Goal: Check status

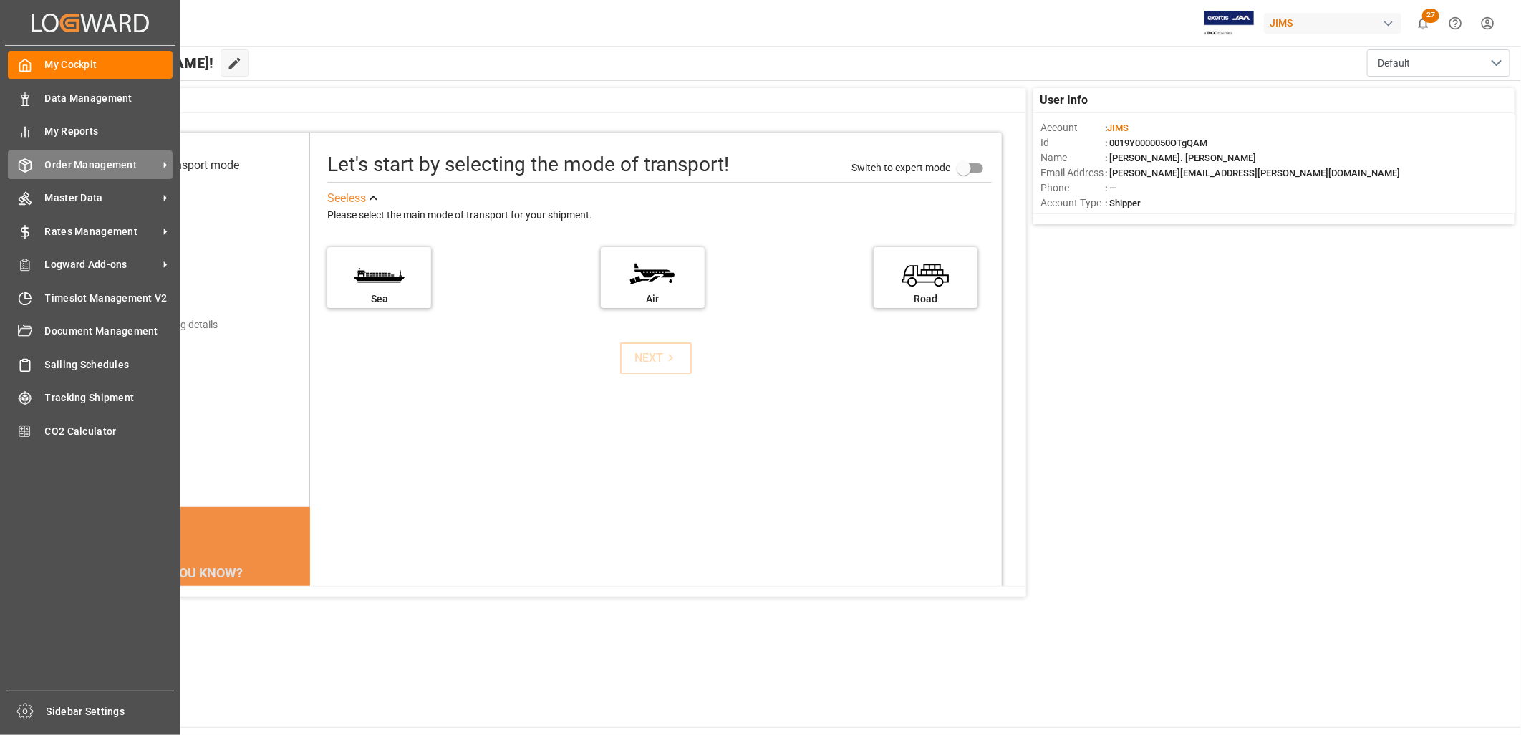
click at [70, 158] on span "Order Management" at bounding box center [101, 165] width 113 height 15
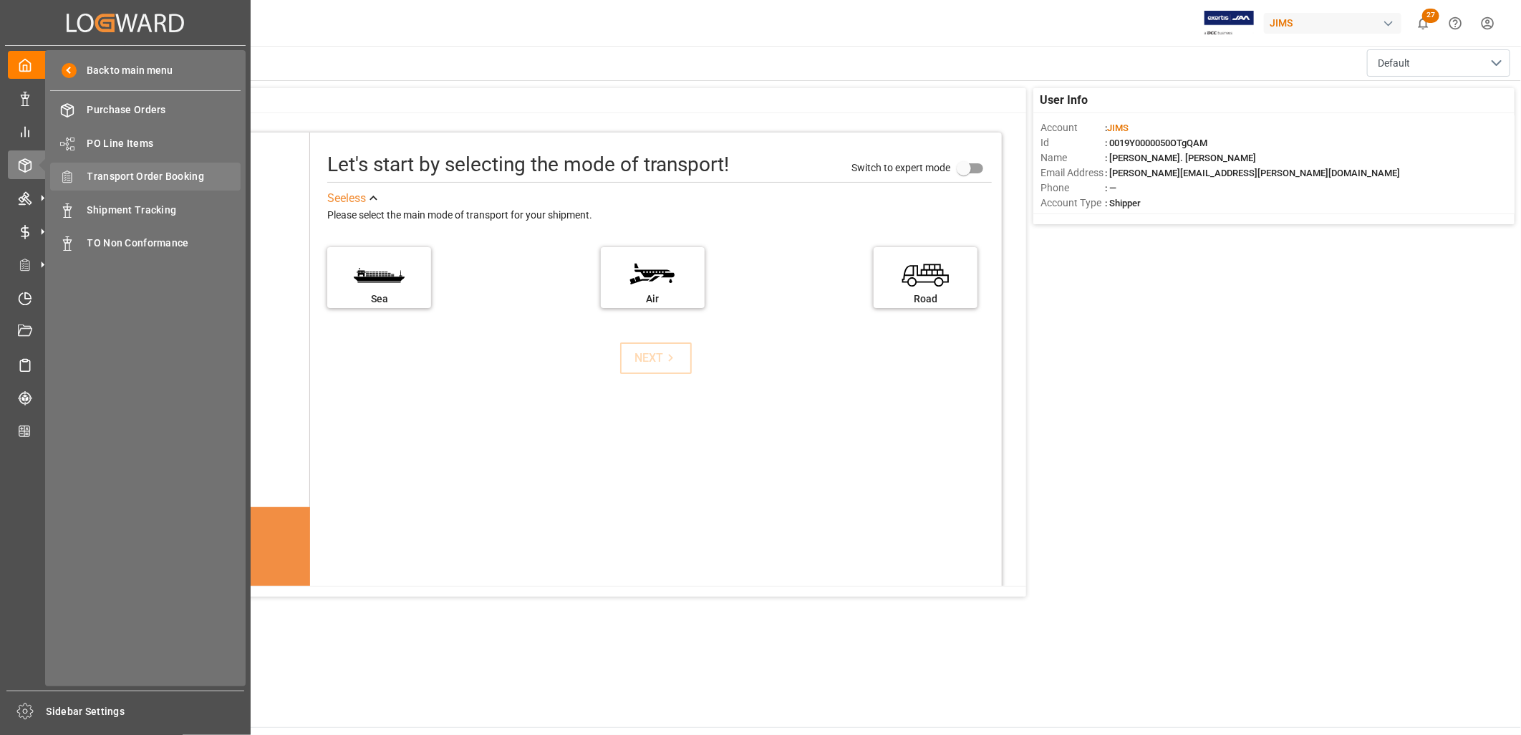
click at [201, 175] on span "Transport Order Booking" at bounding box center [164, 176] width 154 height 15
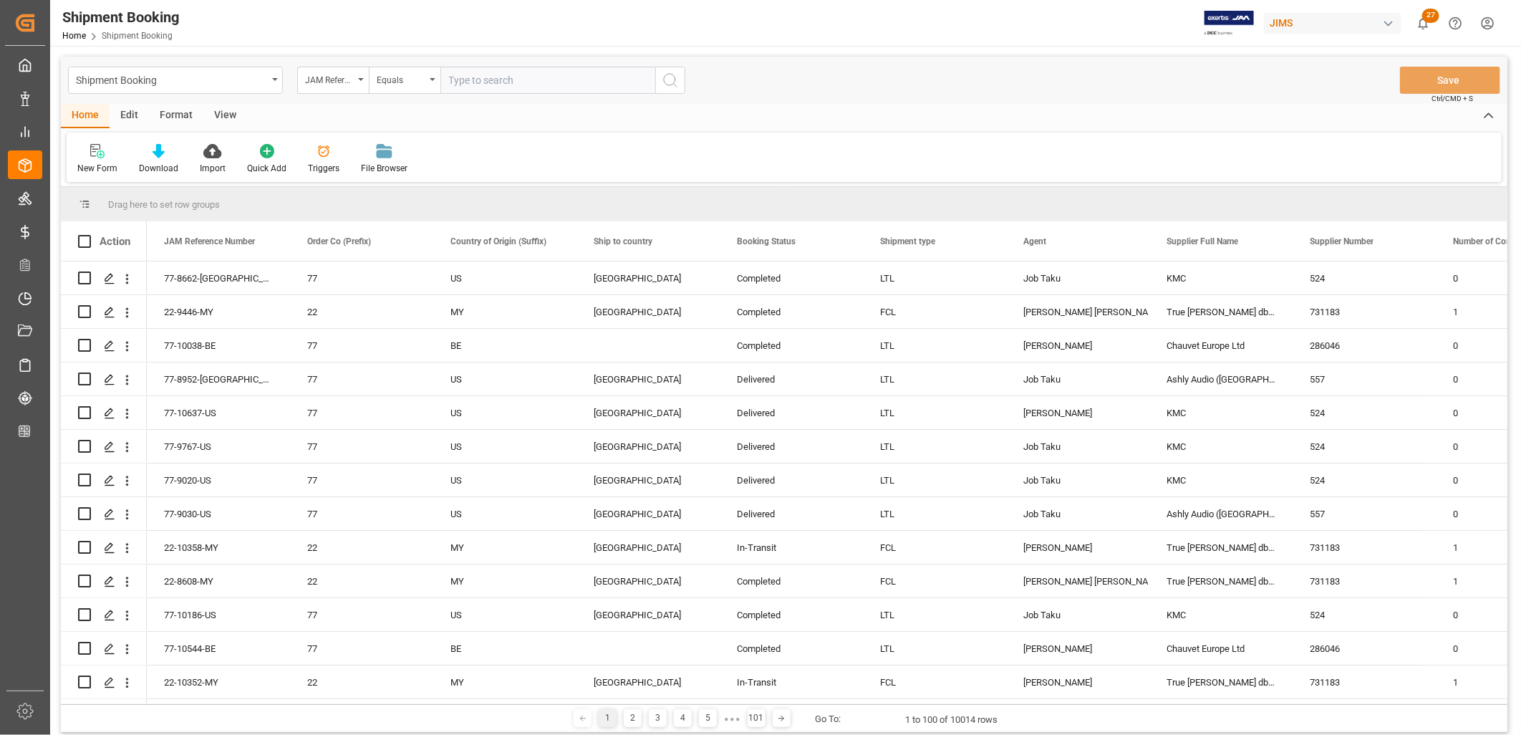
click at [449, 77] on input "text" at bounding box center [547, 80] width 215 height 27
type input "22-10500-JP"
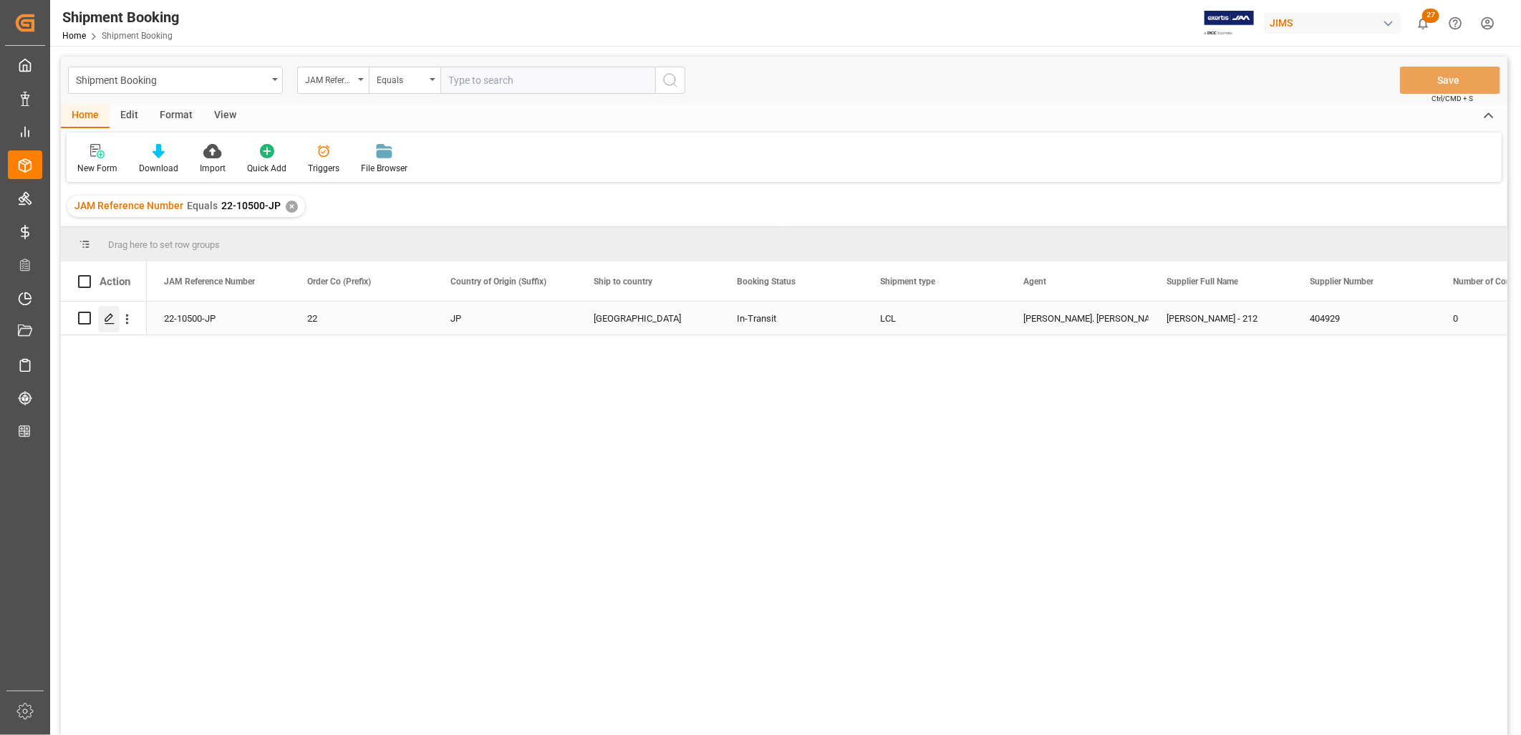
click at [104, 317] on icon "Press SPACE to select this row." at bounding box center [109, 318] width 11 height 11
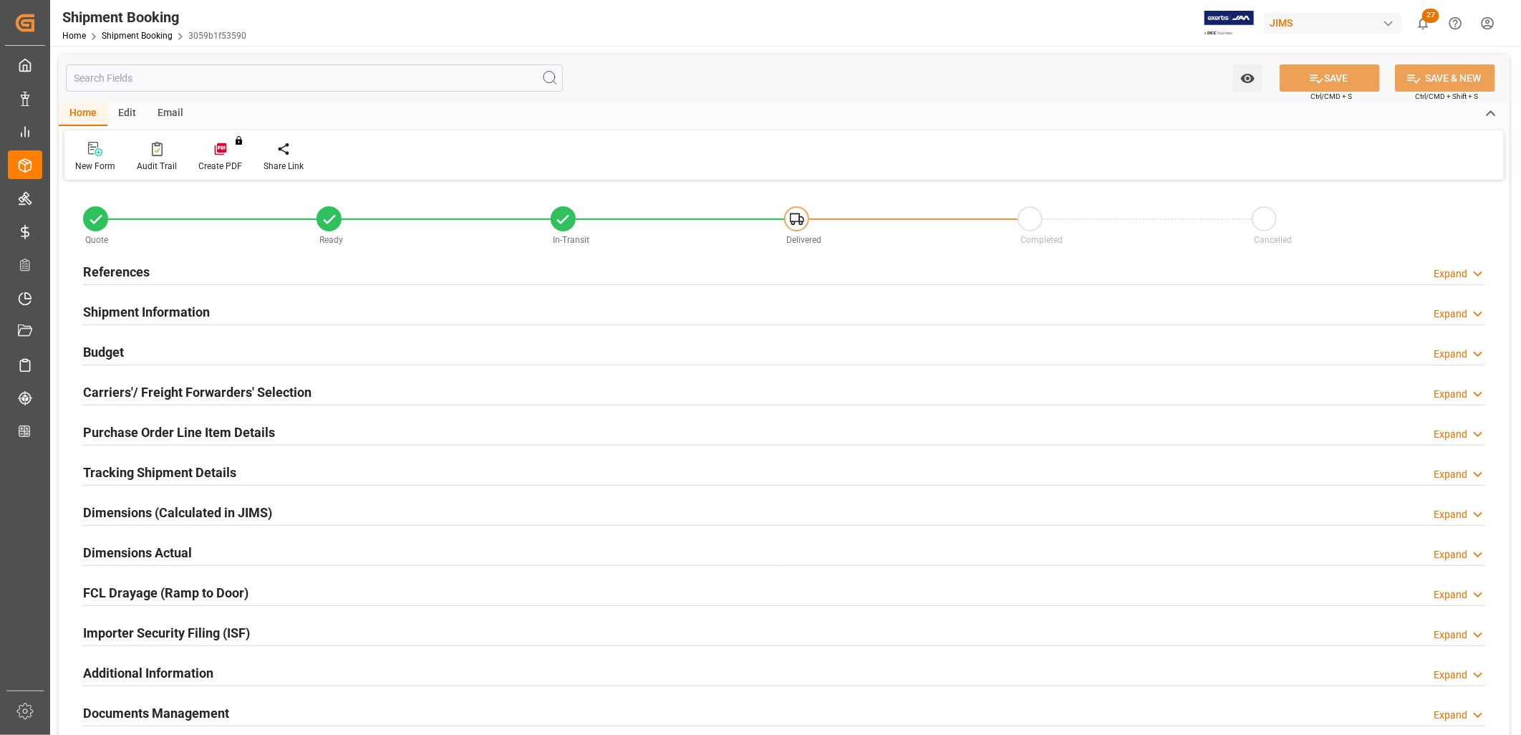
type input "67"
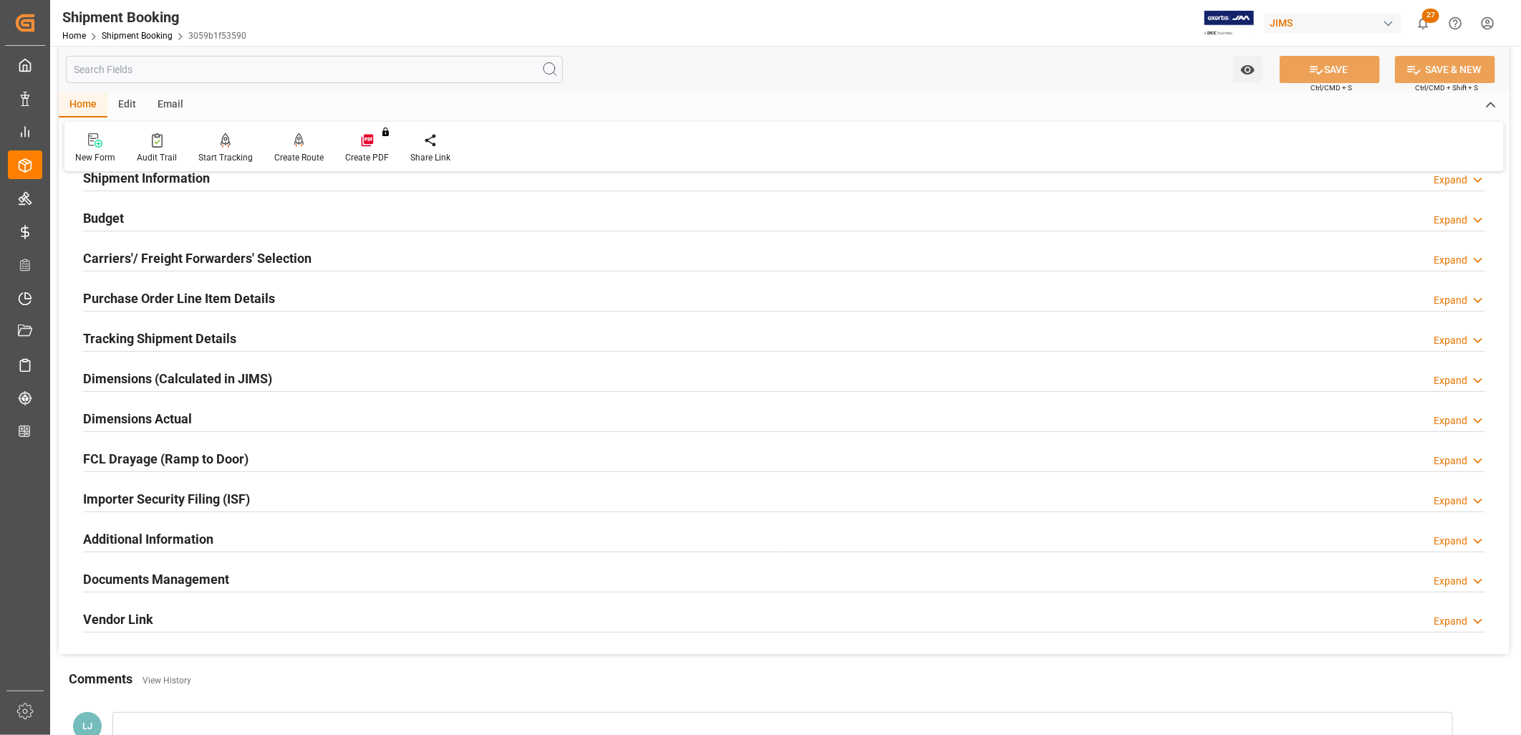
scroll to position [159, 0]
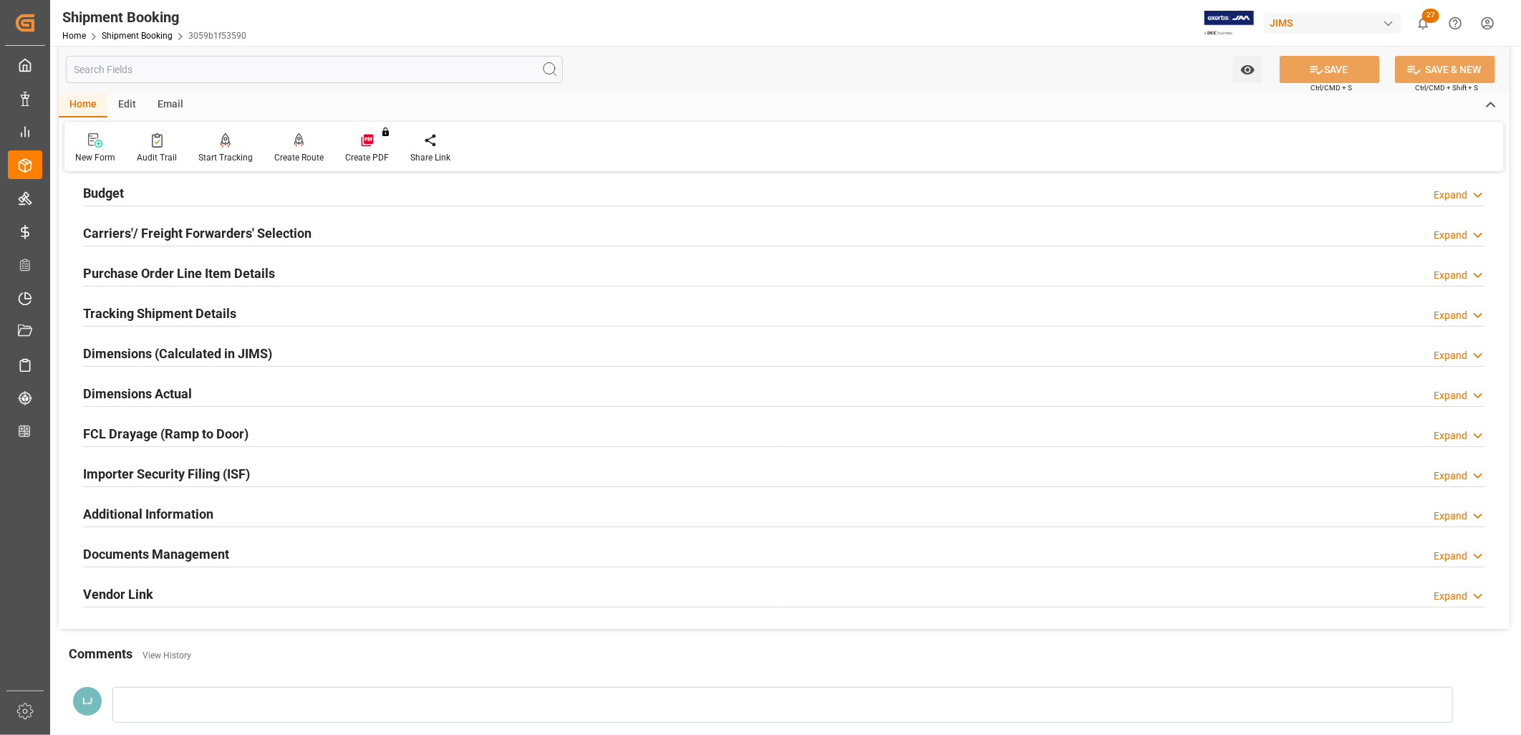
click at [195, 269] on h2 "Purchase Order Line Item Details" at bounding box center [179, 273] width 192 height 19
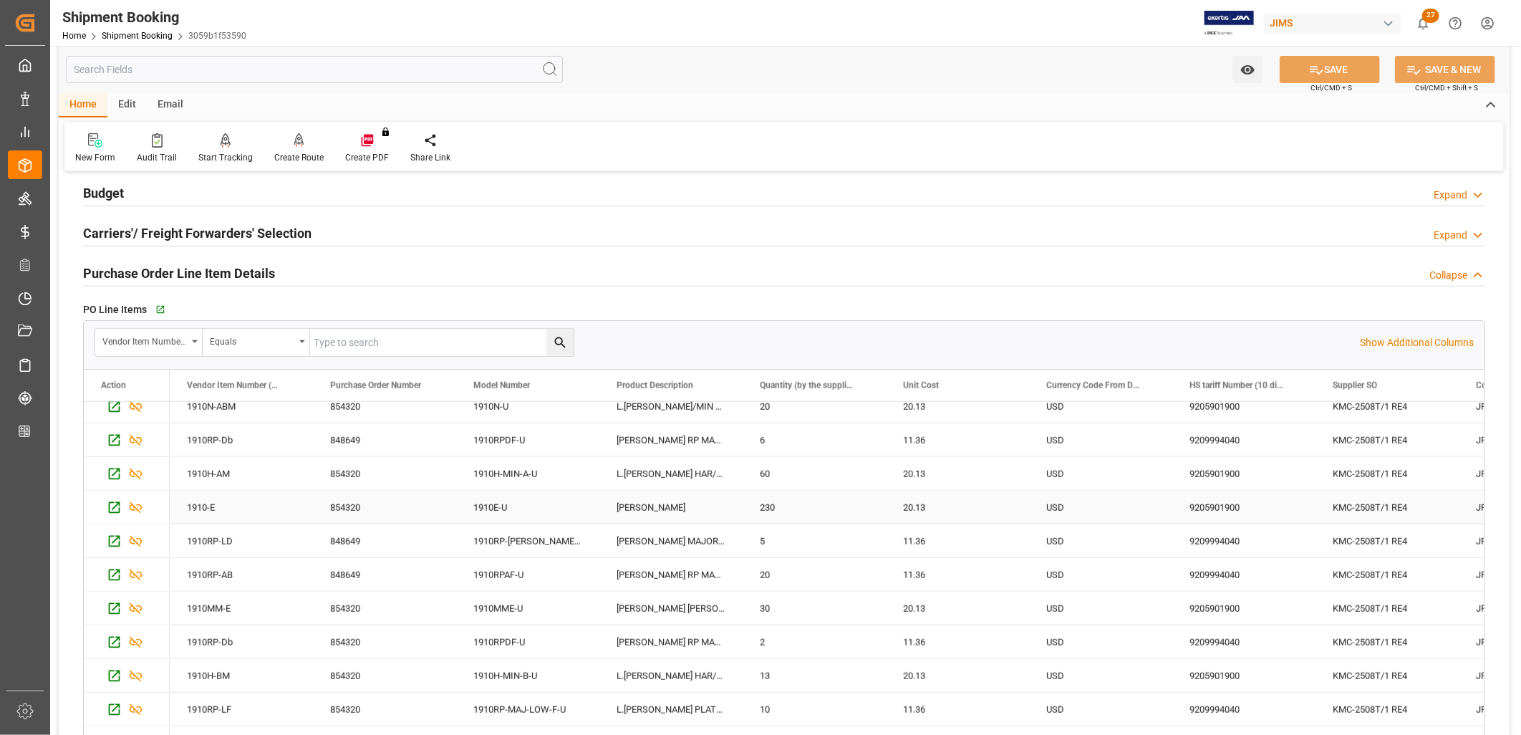
scroll to position [1034, 0]
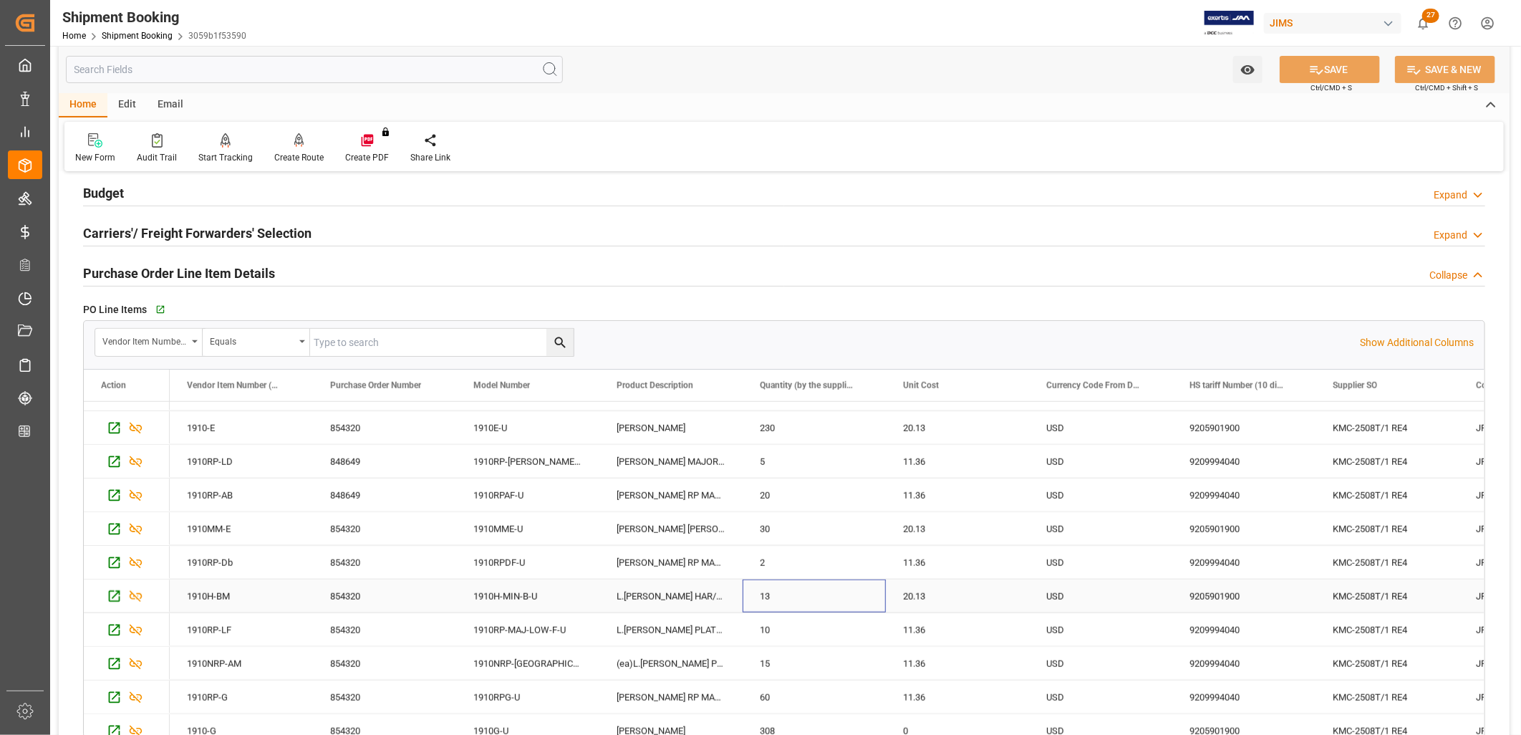
click at [777, 591] on div "13" at bounding box center [814, 595] width 143 height 33
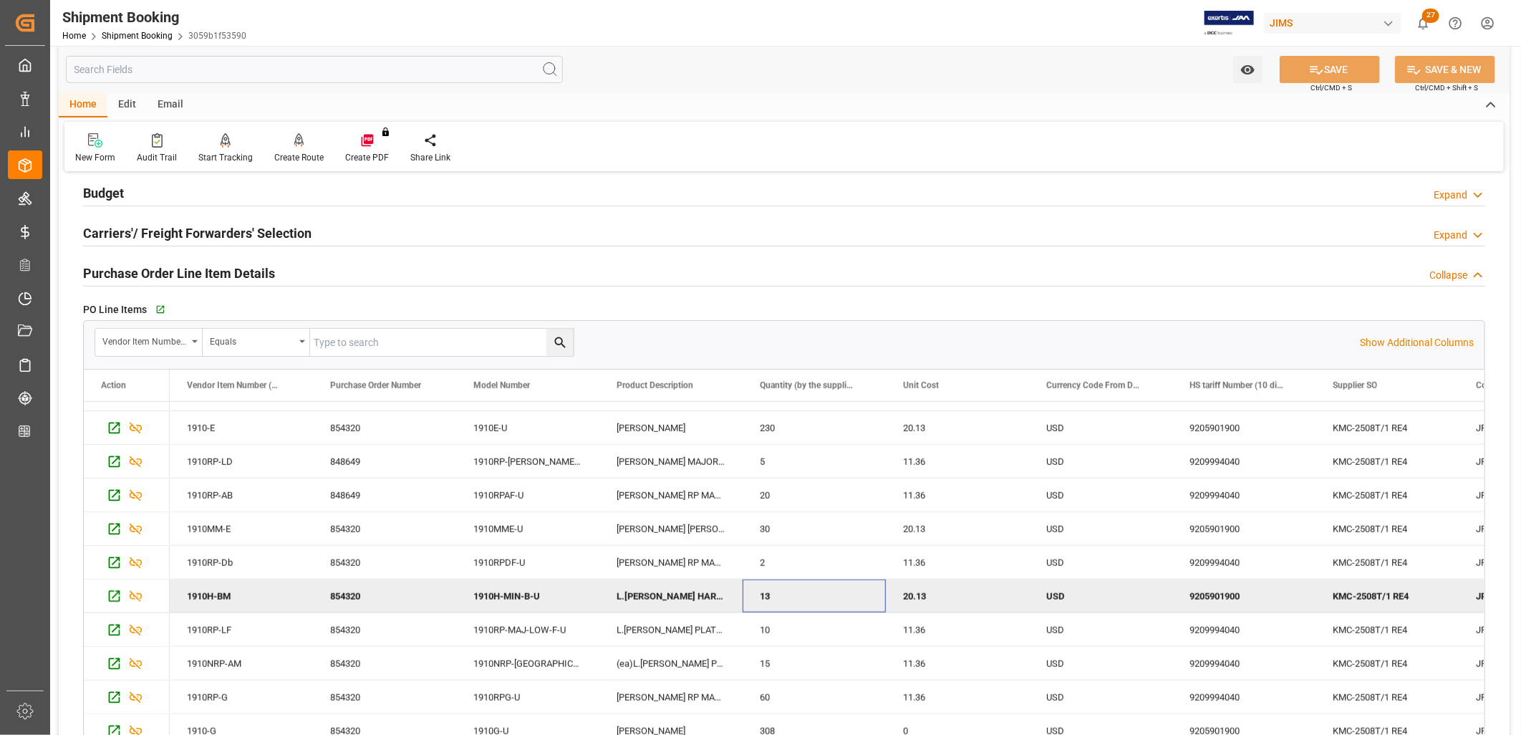
click at [777, 591] on div "13" at bounding box center [814, 595] width 143 height 33
click at [159, 310] on icon "button" at bounding box center [159, 310] width 12 height 12
click at [158, 309] on icon "button" at bounding box center [159, 310] width 12 height 12
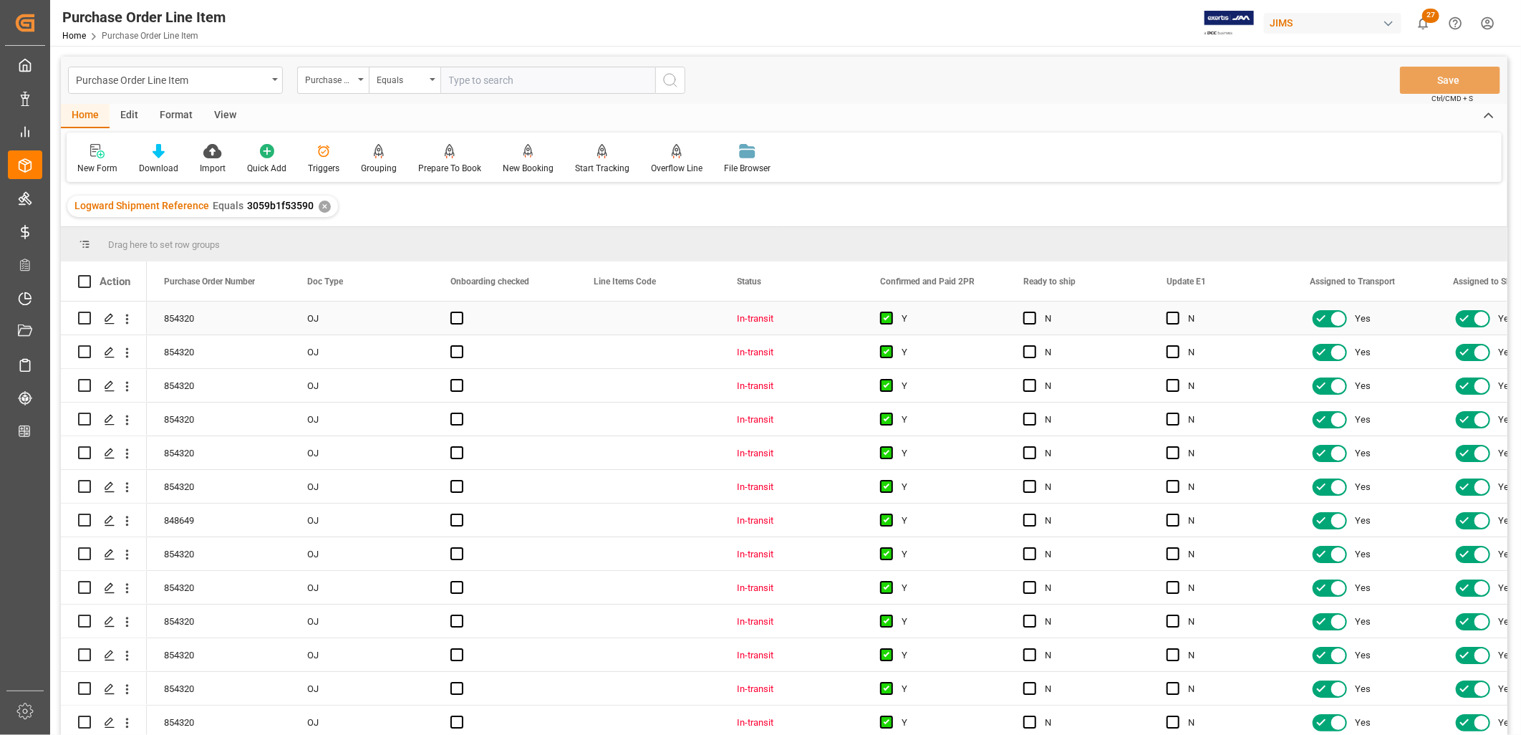
click at [761, 319] on div "In-transit" at bounding box center [791, 318] width 109 height 33
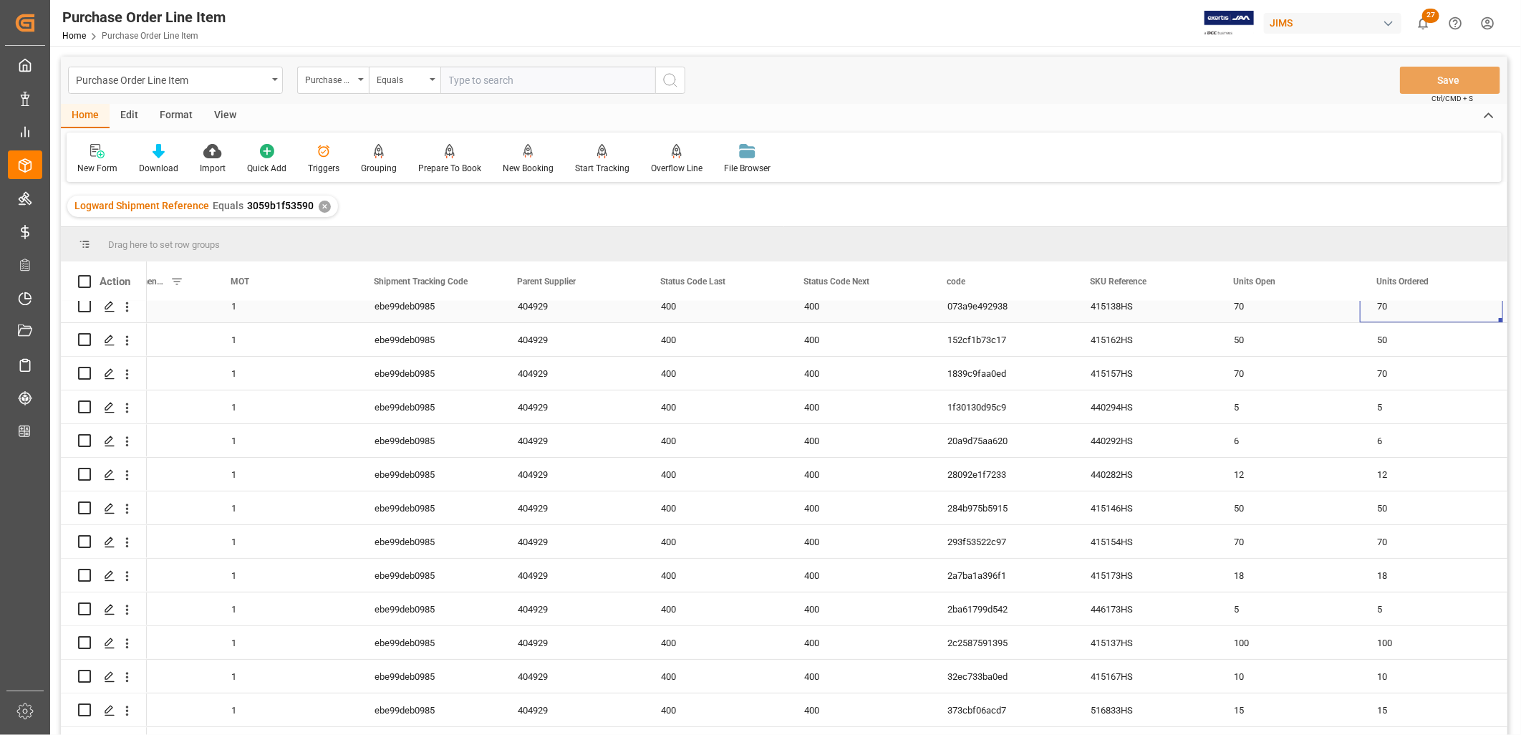
click at [1385, 313] on div "70" at bounding box center [1431, 305] width 143 height 33
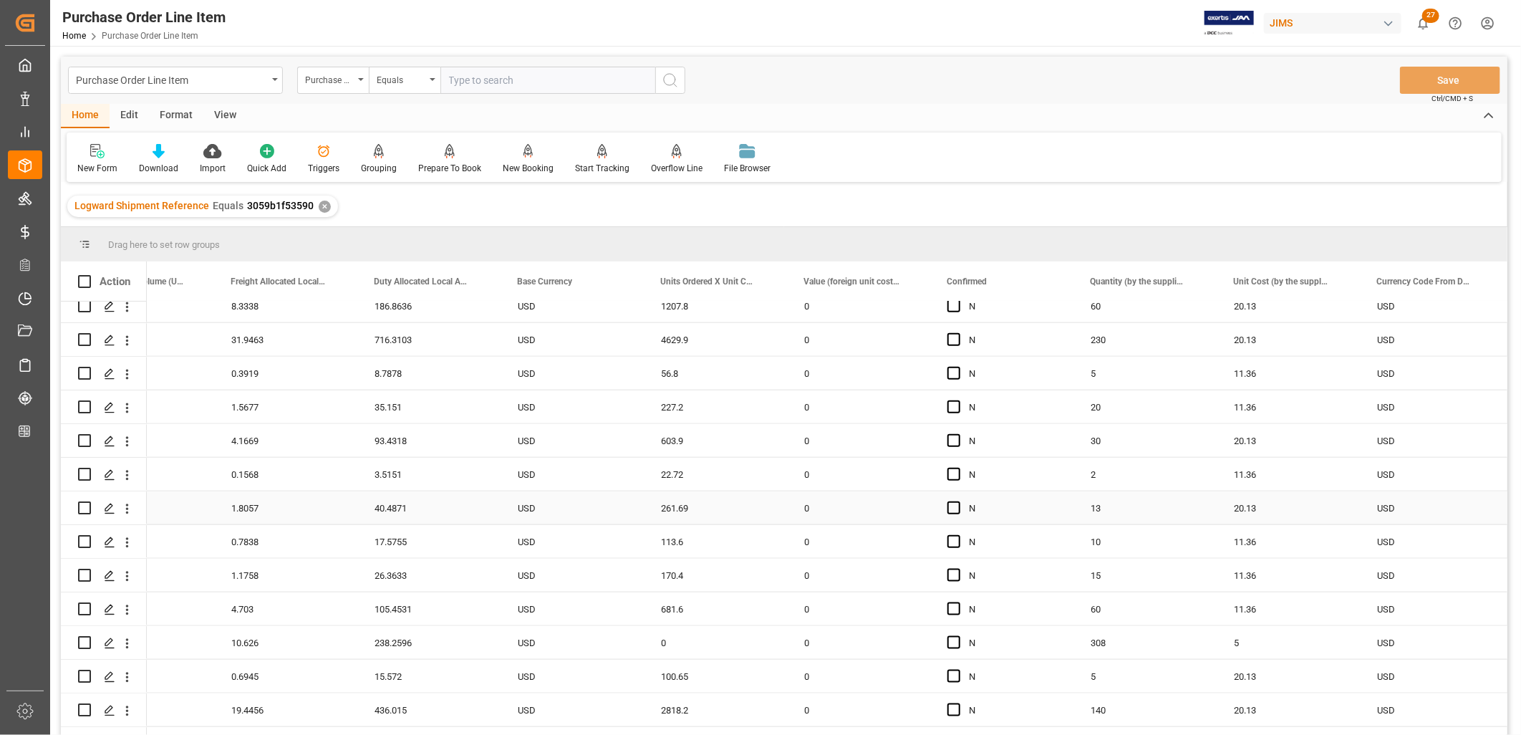
click at [1101, 512] on div "13" at bounding box center [1144, 507] width 143 height 33
drag, startPoint x: 1108, startPoint y: 514, endPoint x: 1096, endPoint y: 513, distance: 11.5
click at [1096, 513] on input "13" at bounding box center [1145, 516] width 120 height 27
type input "15"
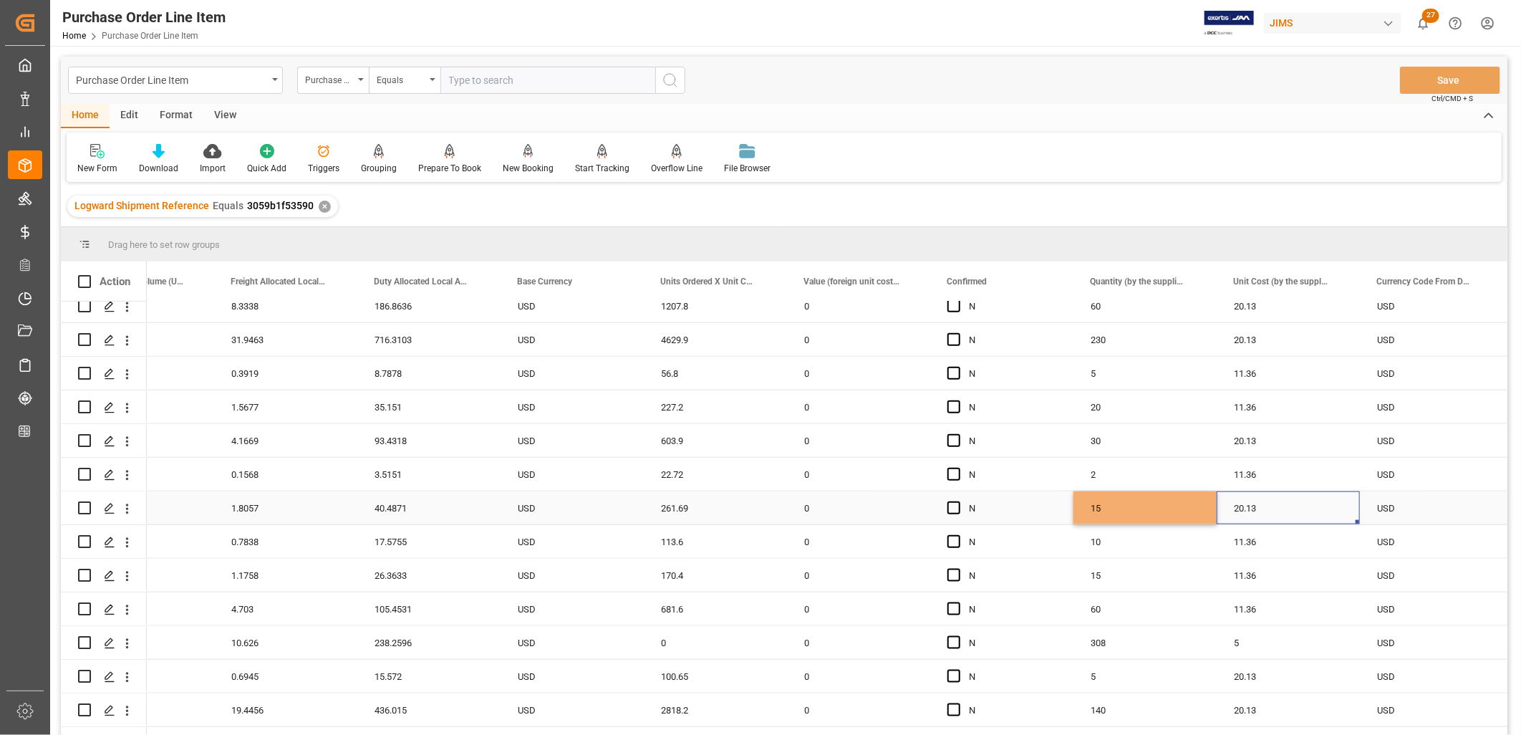
click at [1293, 509] on div "20.13" at bounding box center [1288, 507] width 143 height 33
click at [1444, 77] on button "Save" at bounding box center [1450, 80] width 100 height 27
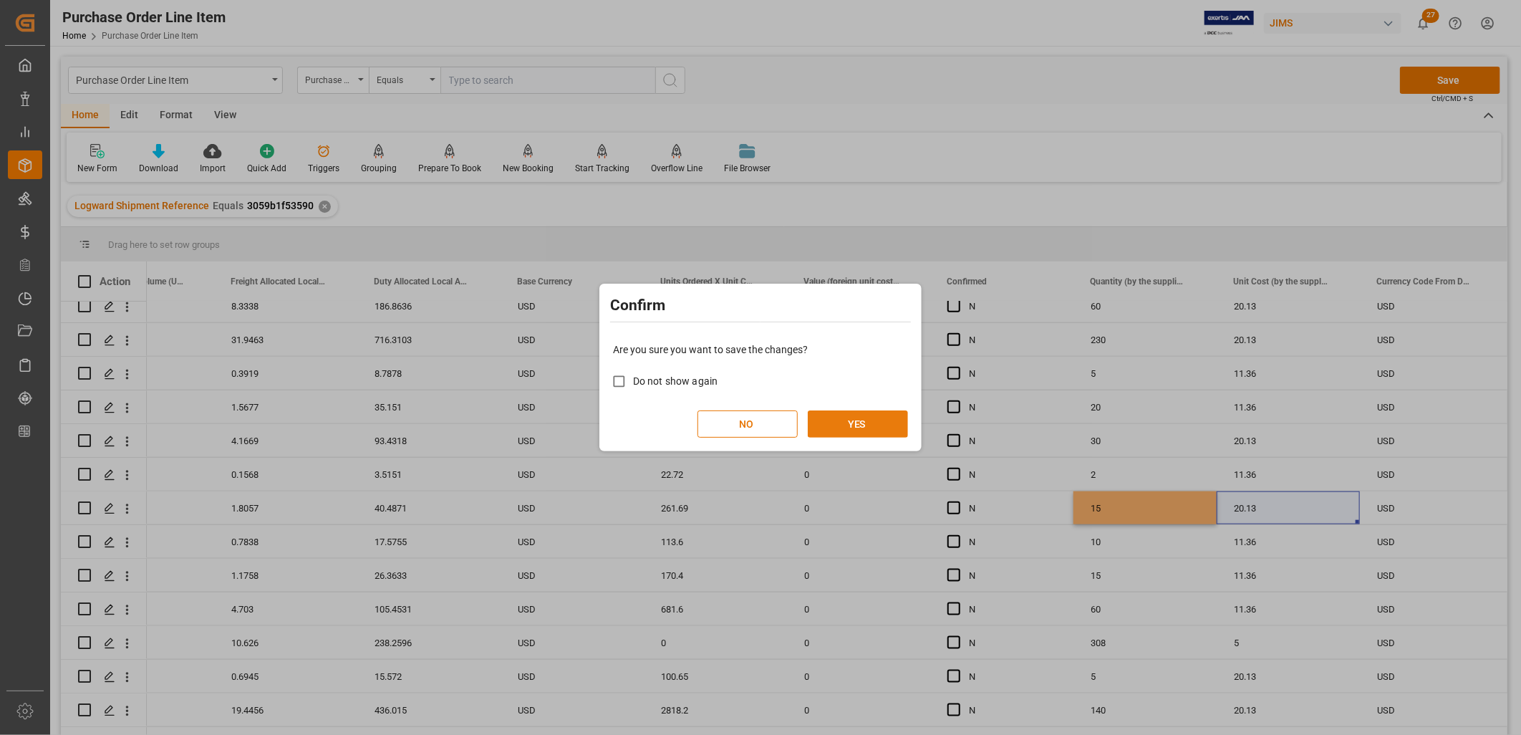
click at [844, 418] on button "YES" at bounding box center [858, 423] width 100 height 27
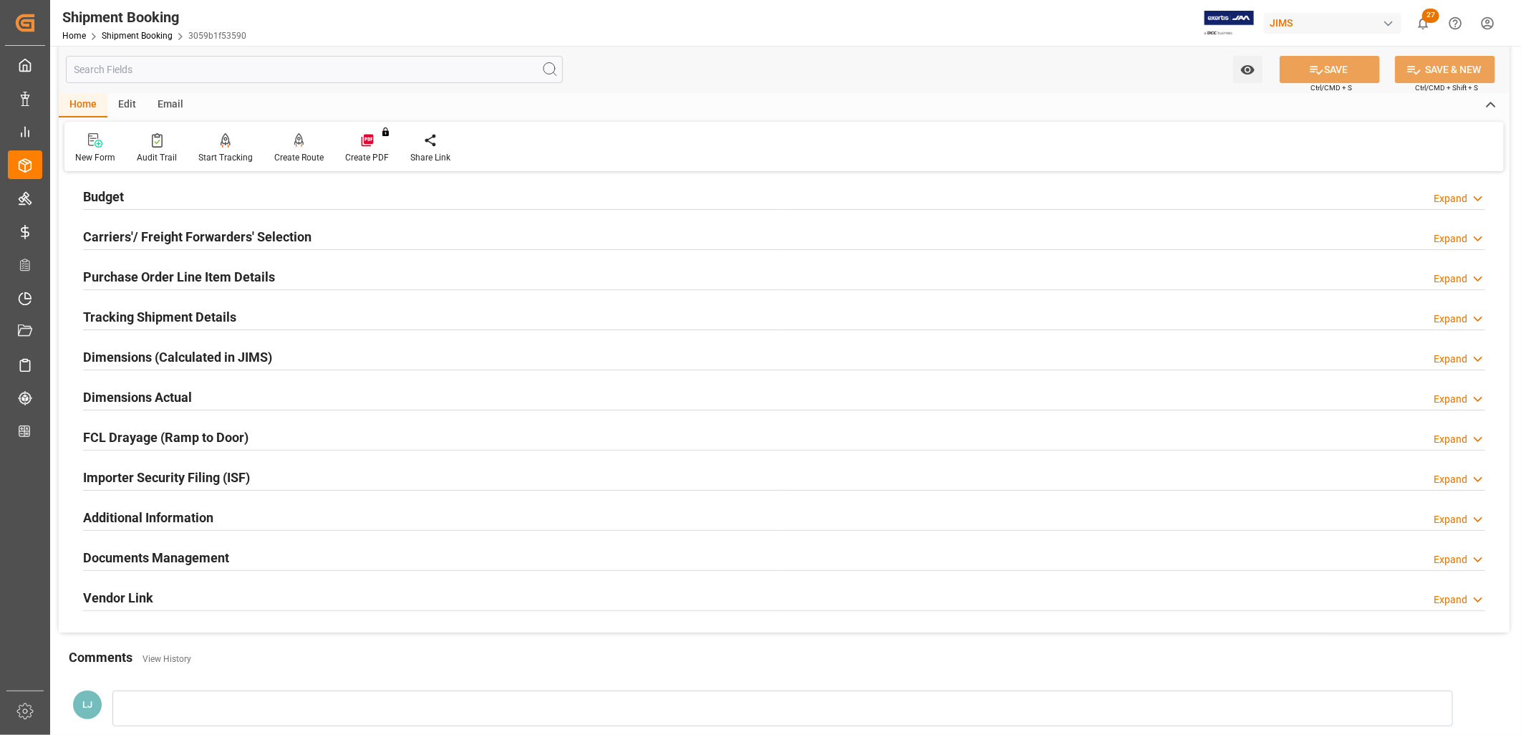
scroll to position [159, 0]
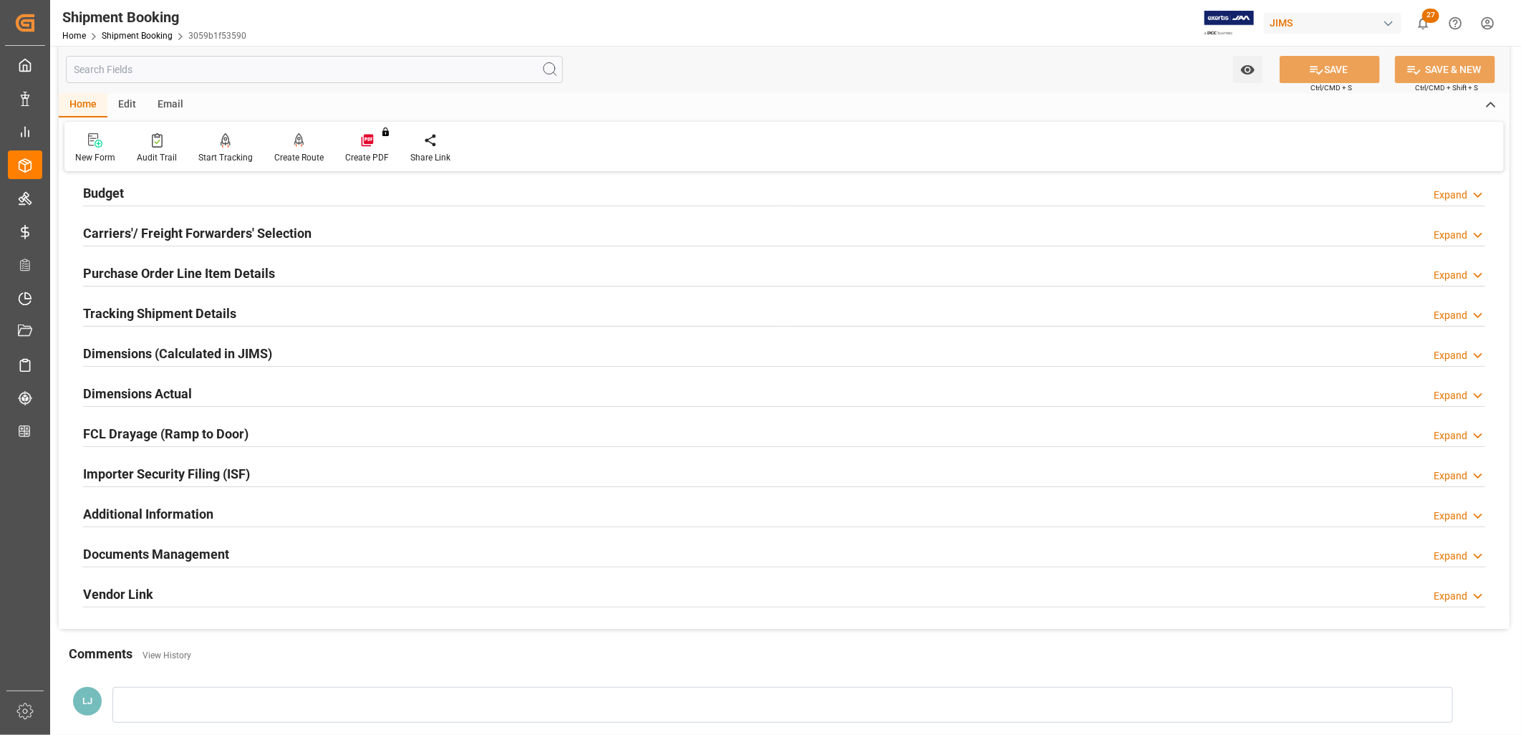
click at [194, 552] on h2 "Documents Management" at bounding box center [156, 553] width 146 height 19
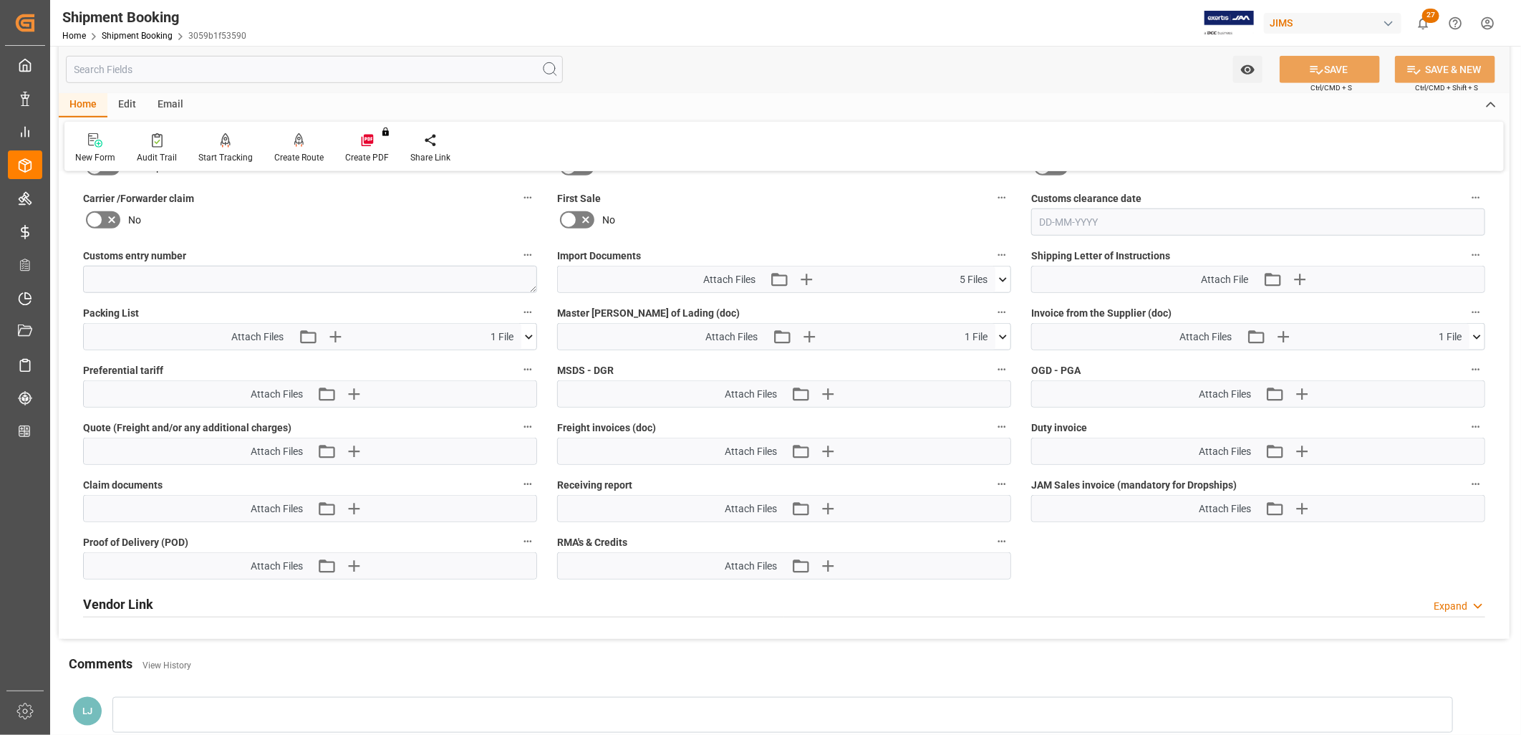
scroll to position [716, 0]
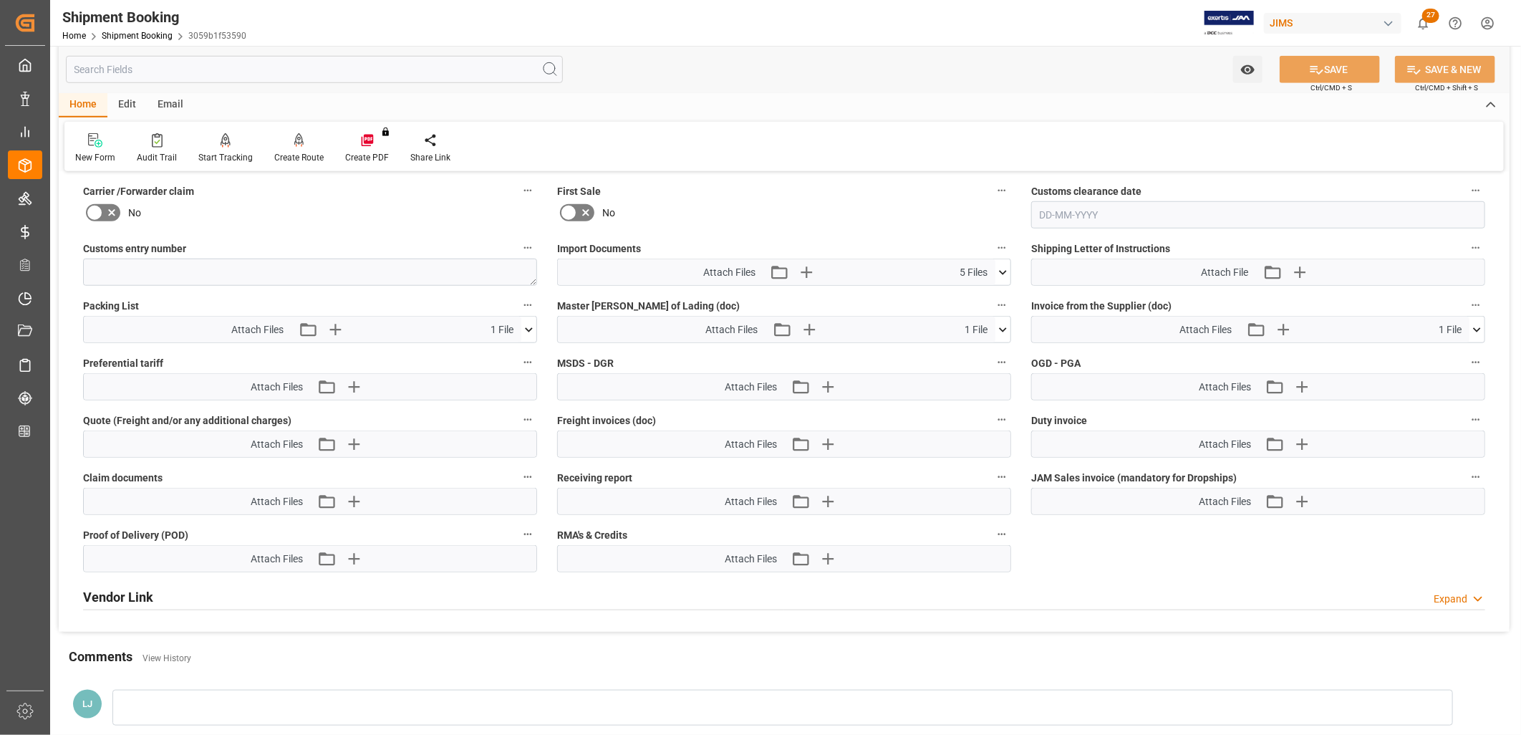
click at [1000, 270] on icon at bounding box center [1003, 272] width 8 height 4
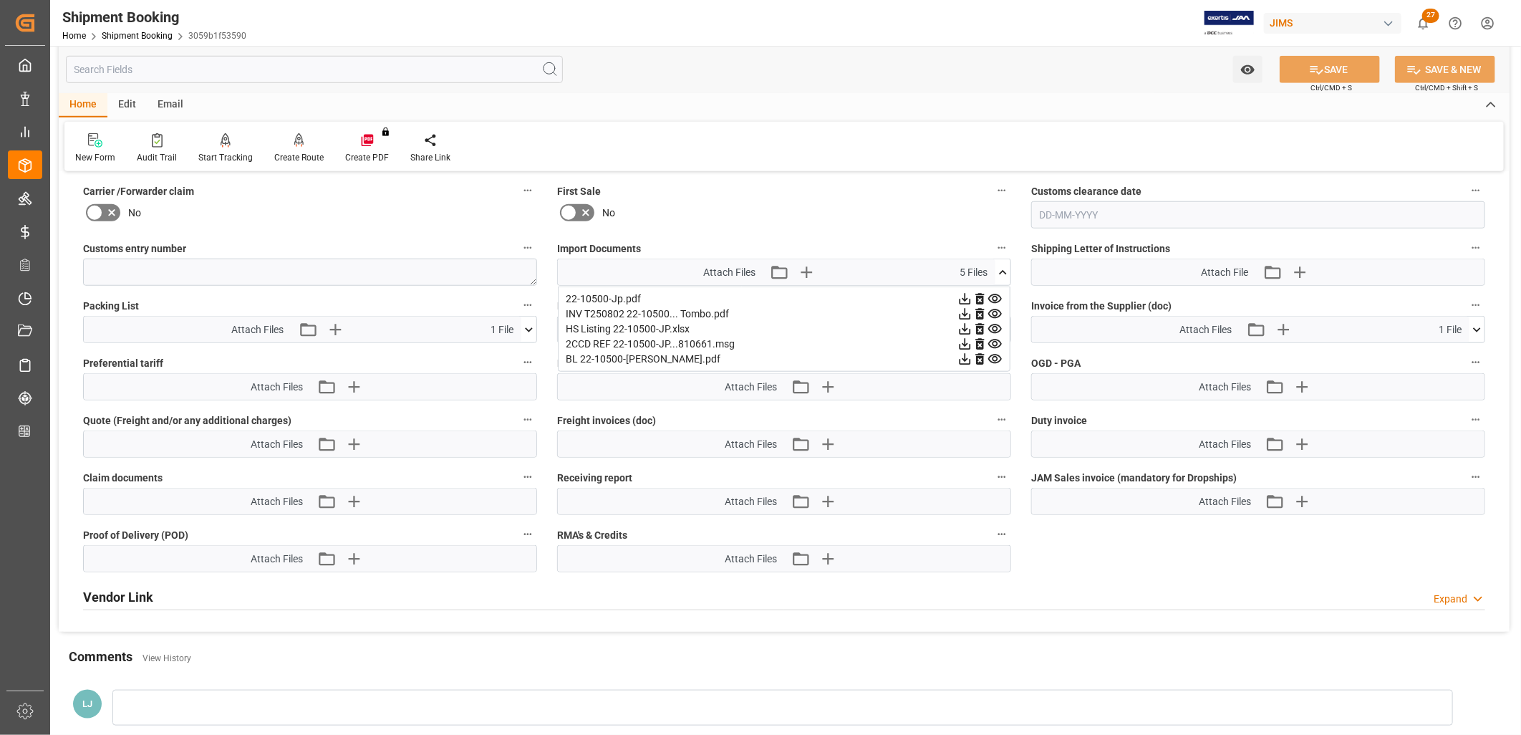
click at [611, 322] on div "HS Listing 22-10500-JP.xlsx" at bounding box center [784, 329] width 437 height 15
click at [967, 324] on icon at bounding box center [964, 329] width 15 height 15
click at [1000, 265] on icon at bounding box center [1002, 272] width 15 height 15
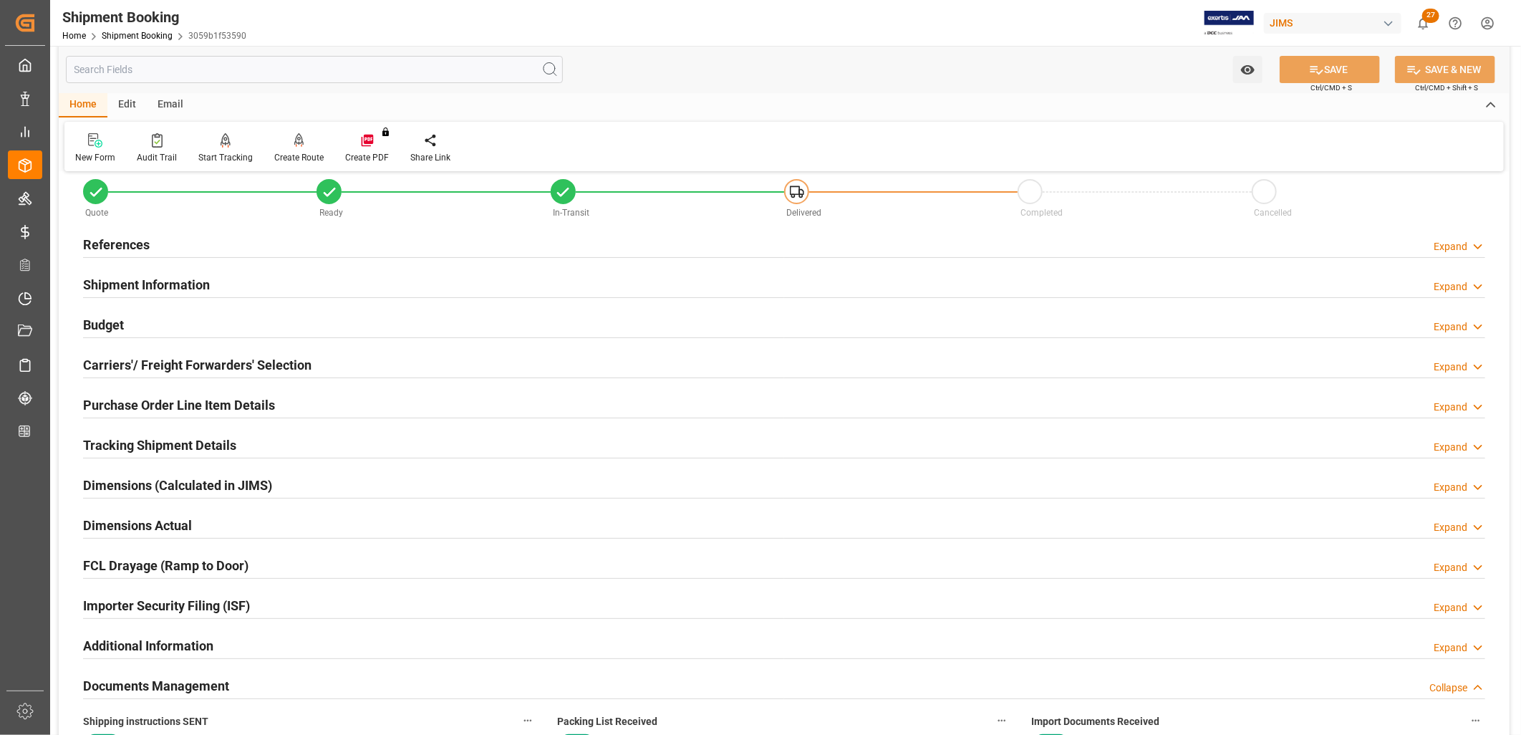
scroll to position [0, 0]
